Goal: Navigation & Orientation: Find specific page/section

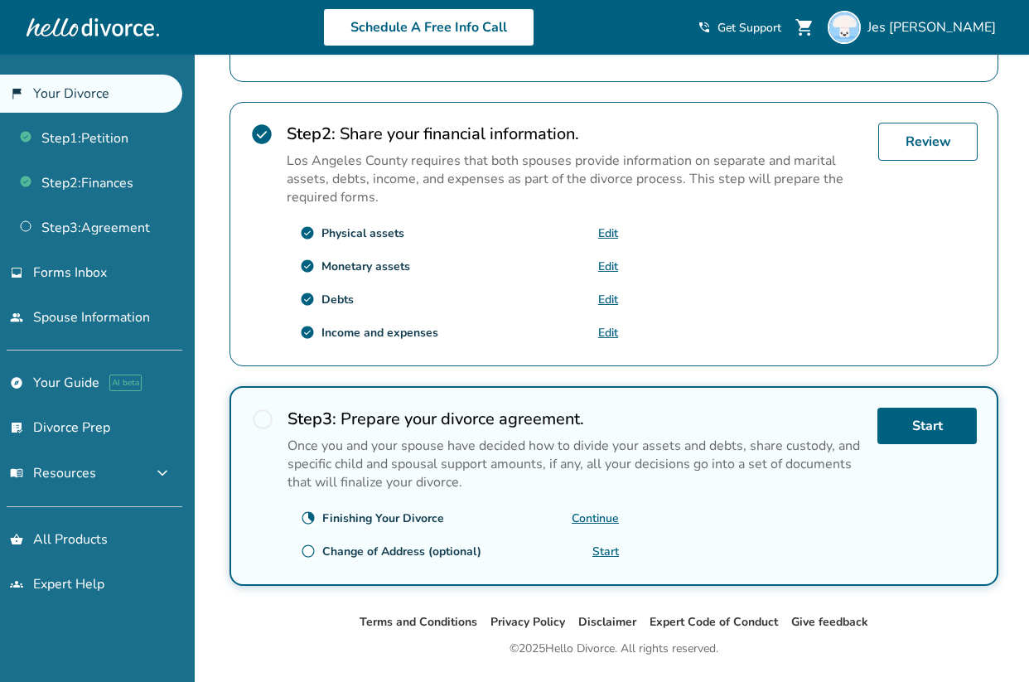
scroll to position [523, 0]
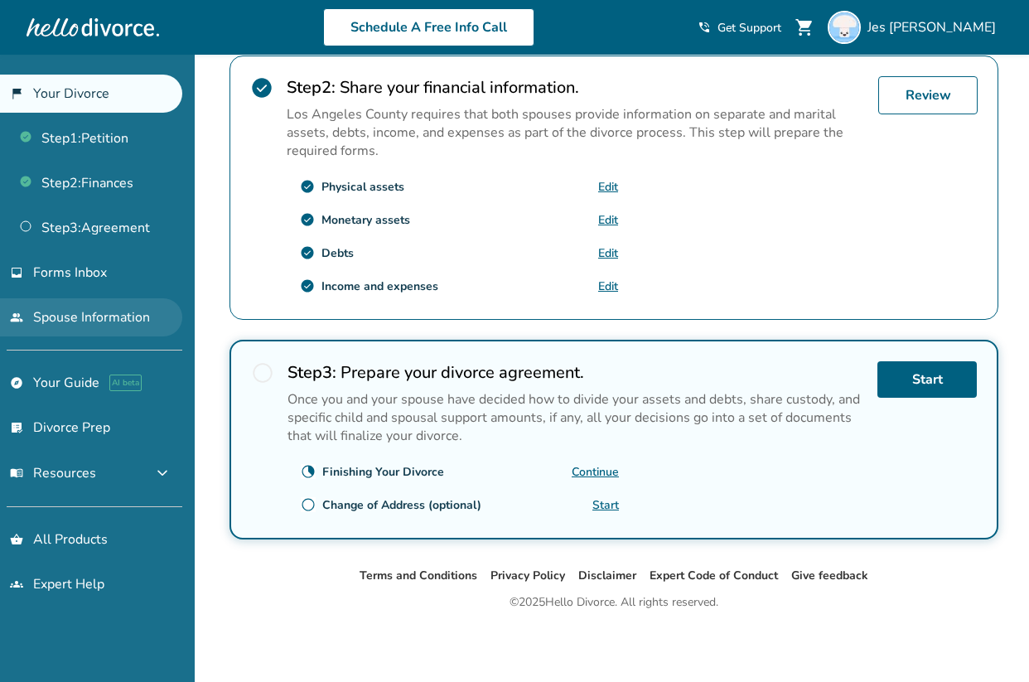
click at [67, 306] on link "people Spouse Information" at bounding box center [91, 317] width 182 height 38
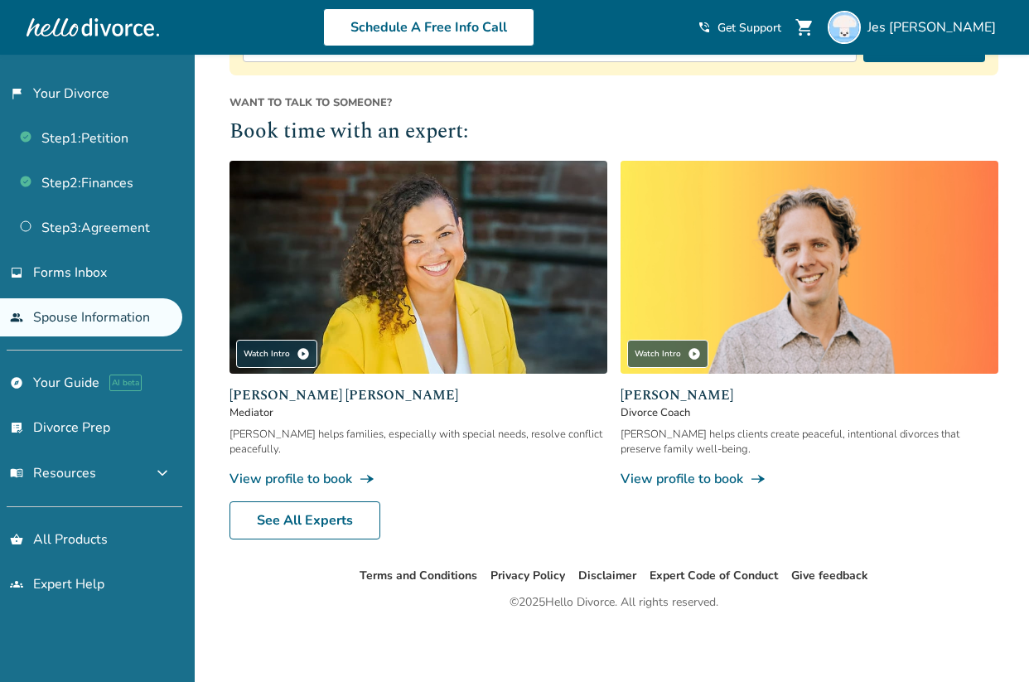
scroll to position [368, 0]
click at [932, 27] on span "Jes Schmitzberger" at bounding box center [935, 27] width 135 height 18
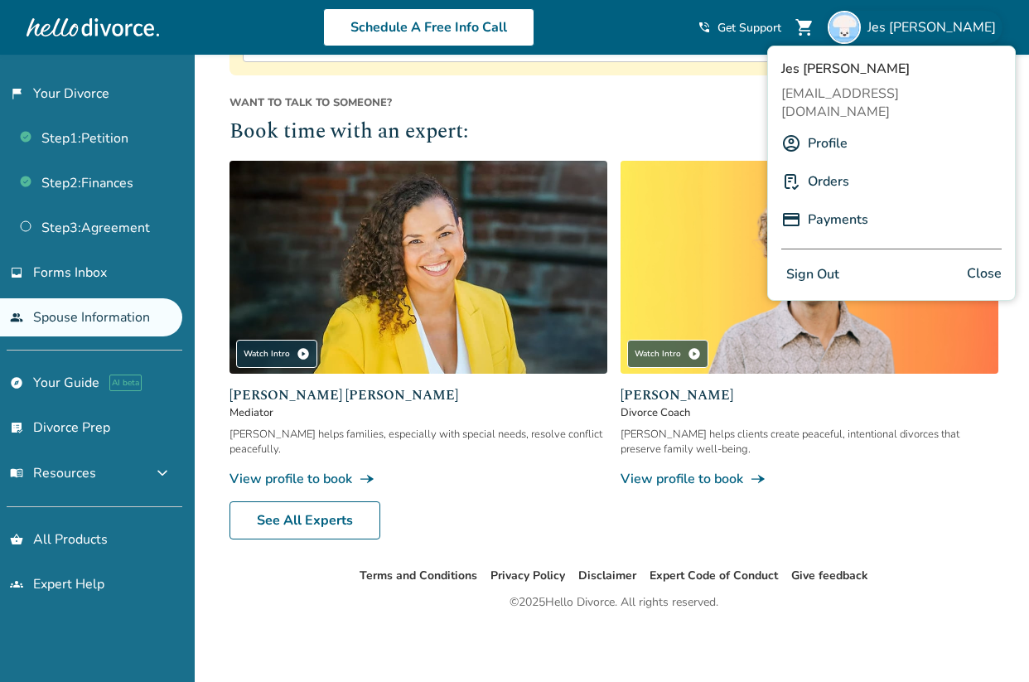
click at [828, 166] on link "Orders" at bounding box center [828, 181] width 41 height 31
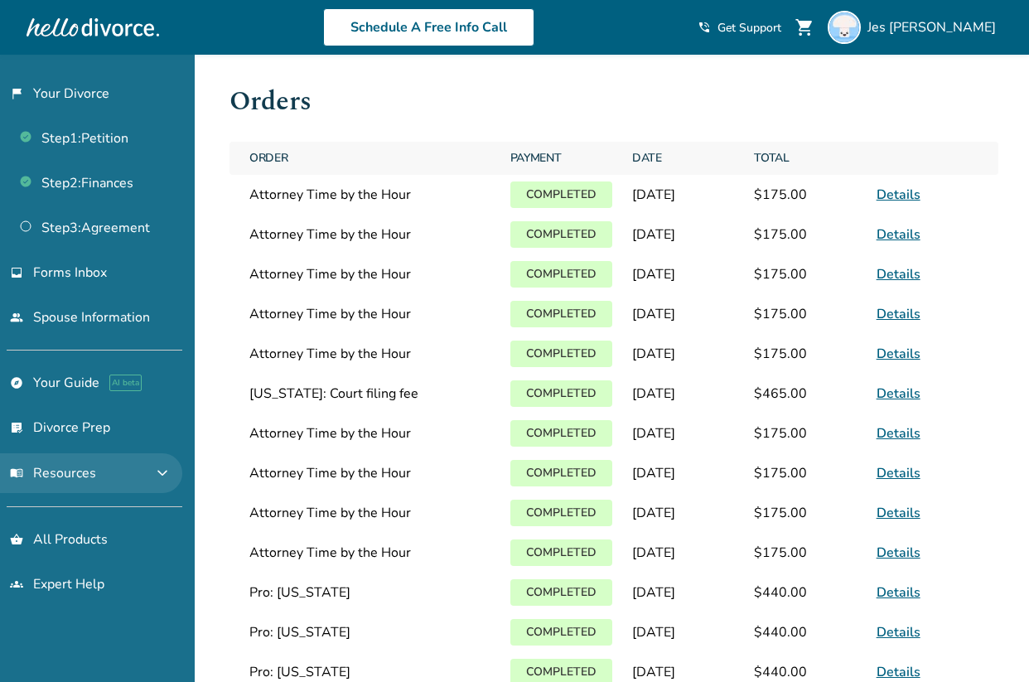
click at [83, 475] on span "menu_book Resources" at bounding box center [53, 473] width 86 height 18
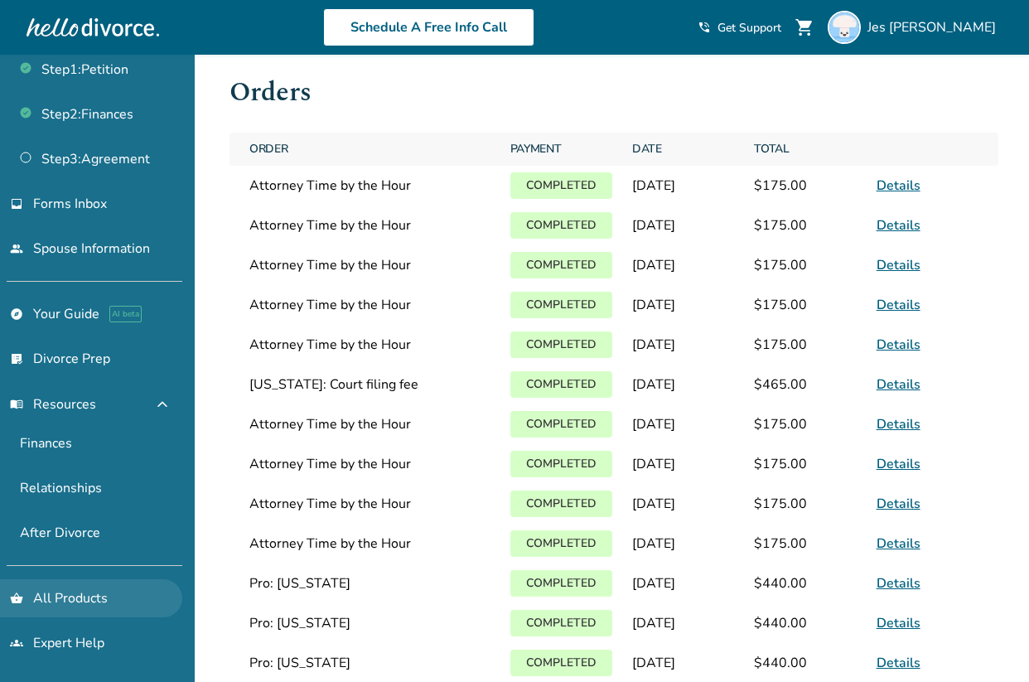
scroll to position [63, 0]
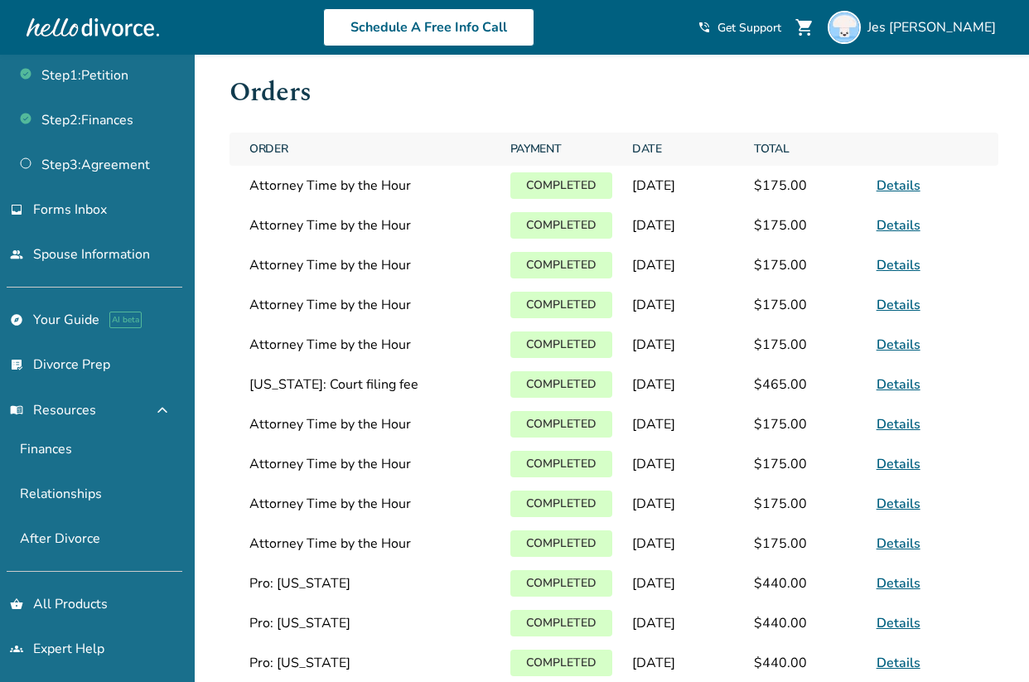
click at [597, 34] on div "Schedule A Free Info Call" at bounding box center [428, 27] width 539 height 38
click at [123, 255] on link "people Spouse Information" at bounding box center [91, 254] width 182 height 38
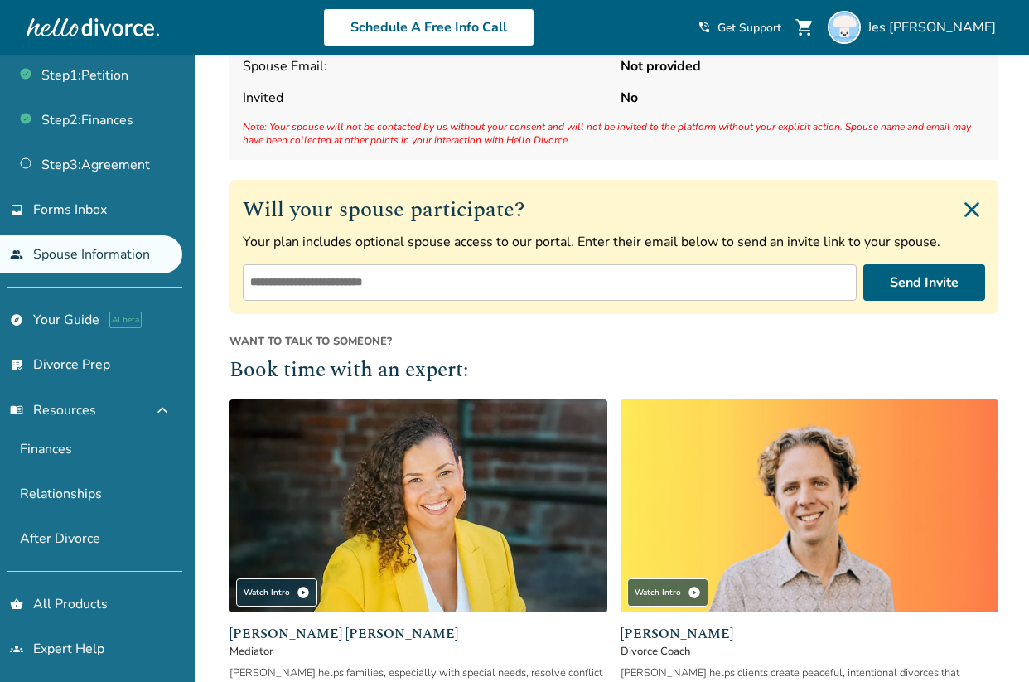
scroll to position [125, 0]
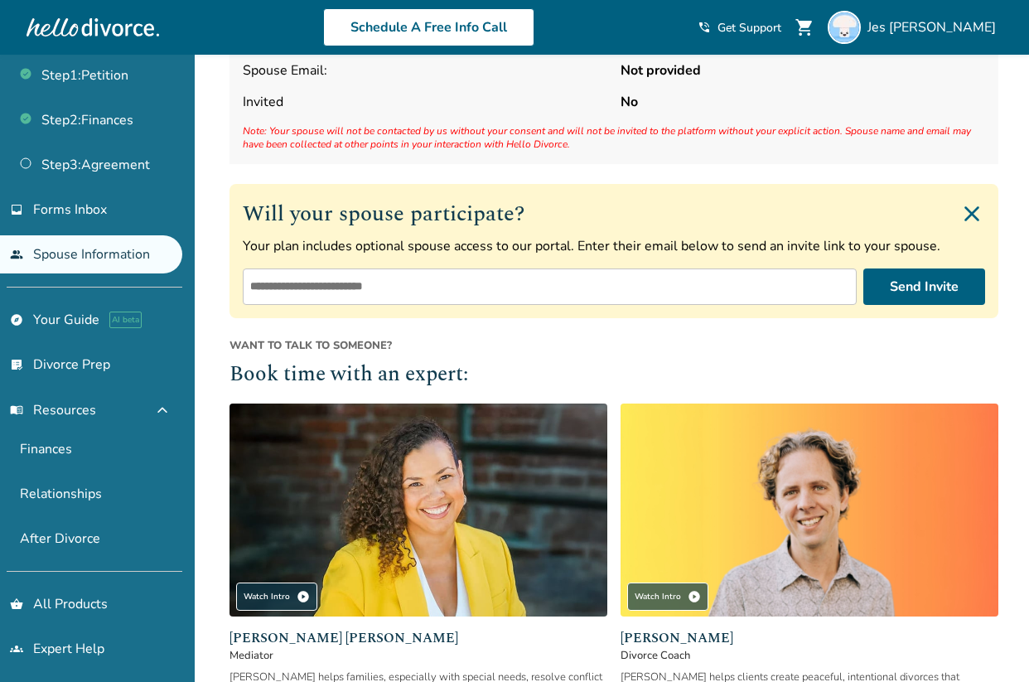
click at [427, 282] on input "email" at bounding box center [550, 287] width 614 height 36
click at [649, 339] on span "Want to talk to someone?" at bounding box center [614, 345] width 769 height 15
click at [928, 349] on span "Want to talk to someone?" at bounding box center [614, 345] width 769 height 15
